Goal: Information Seeking & Learning: Learn about a topic

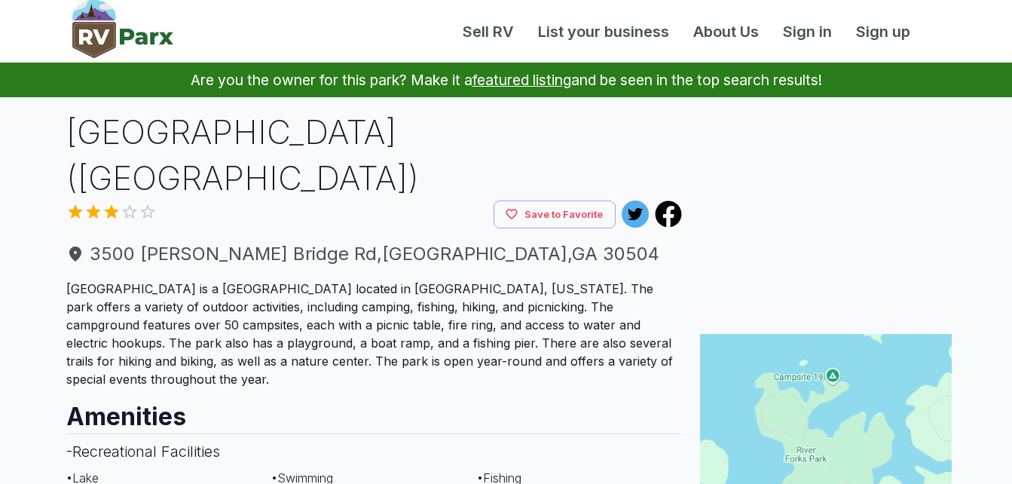
click at [721, 27] on link "About Us" at bounding box center [726, 31] width 90 height 23
